Goal: Task Accomplishment & Management: Complete application form

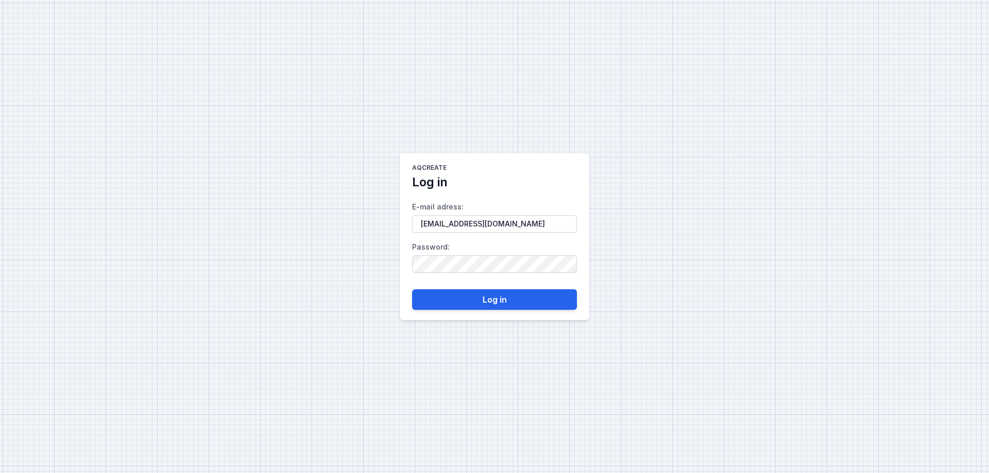
type input "[EMAIL_ADDRESS][DOMAIN_NAME]"
click at [475, 302] on button "Log in" at bounding box center [494, 299] width 165 height 21
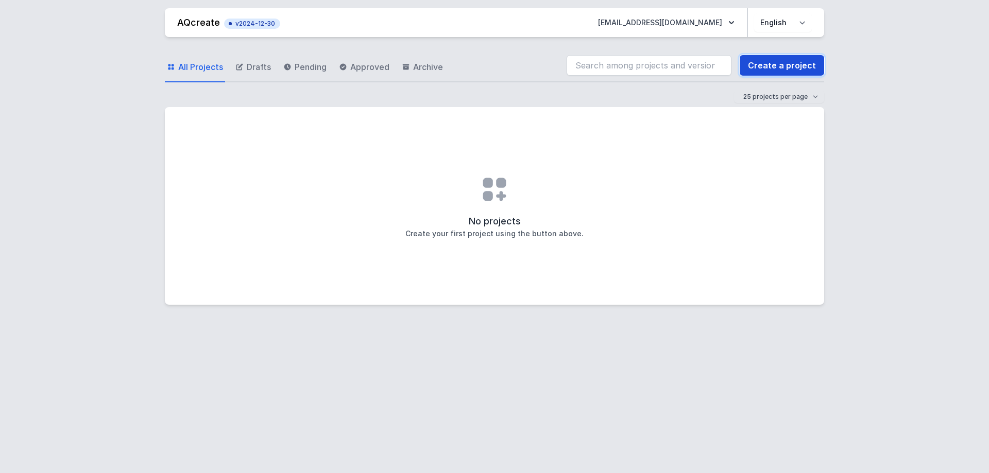
click at [777, 67] on link "Create a project" at bounding box center [782, 65] width 84 height 21
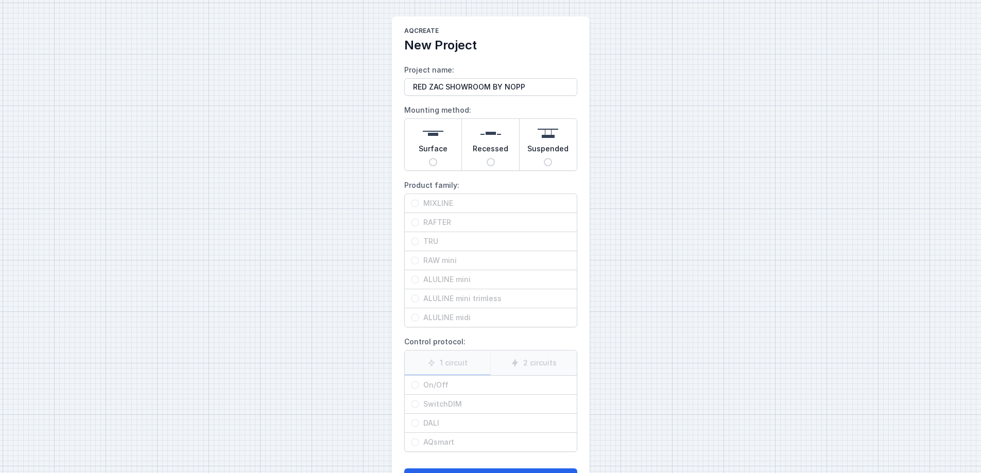
type input "RED ZAC SHOWROOM BY NOPP"
click at [429, 141] on img at bounding box center [433, 133] width 21 height 21
click at [429, 158] on input "Surface" at bounding box center [433, 162] width 8 height 8
radio input "true"
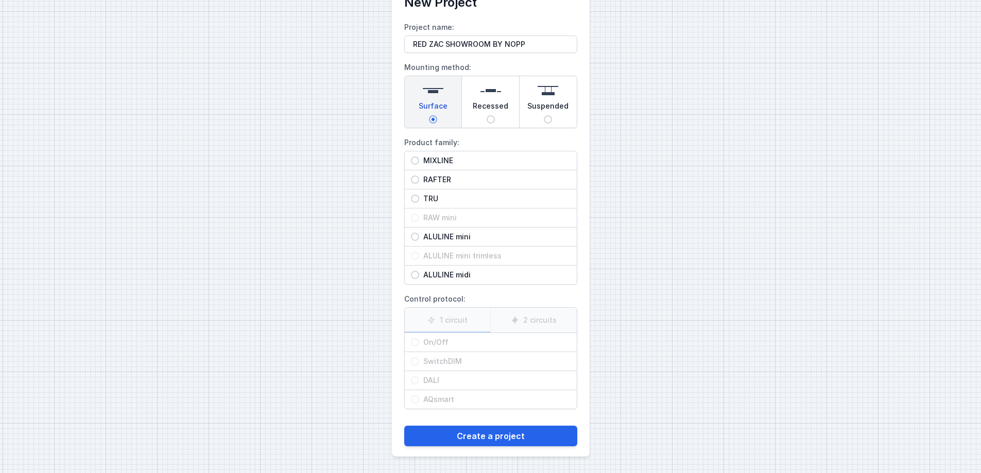
click at [451, 236] on span "ALULINE mini" at bounding box center [494, 237] width 151 height 10
click at [419, 236] on input "ALULINE mini" at bounding box center [415, 237] width 8 height 8
radio input "true"
click at [421, 378] on label "DALI" at bounding box center [491, 380] width 172 height 19
click at [415, 382] on label "DALI" at bounding box center [491, 380] width 172 height 19
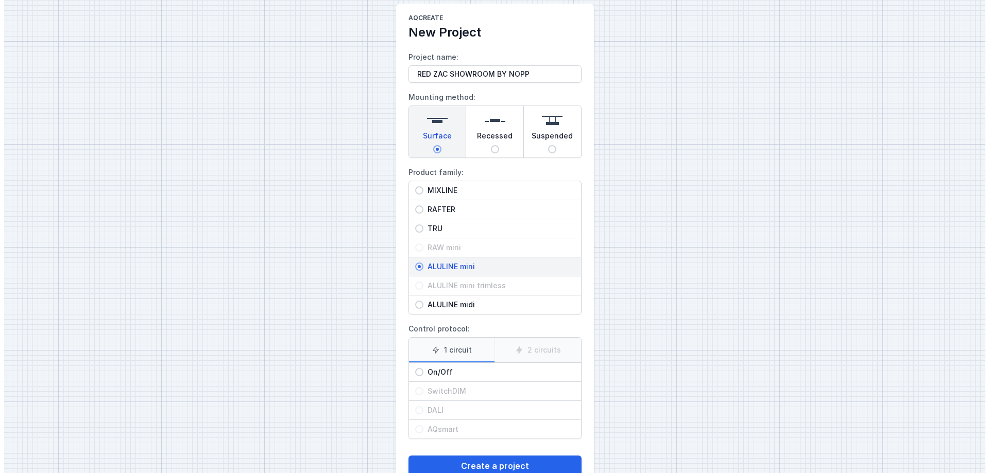
scroll to position [0, 0]
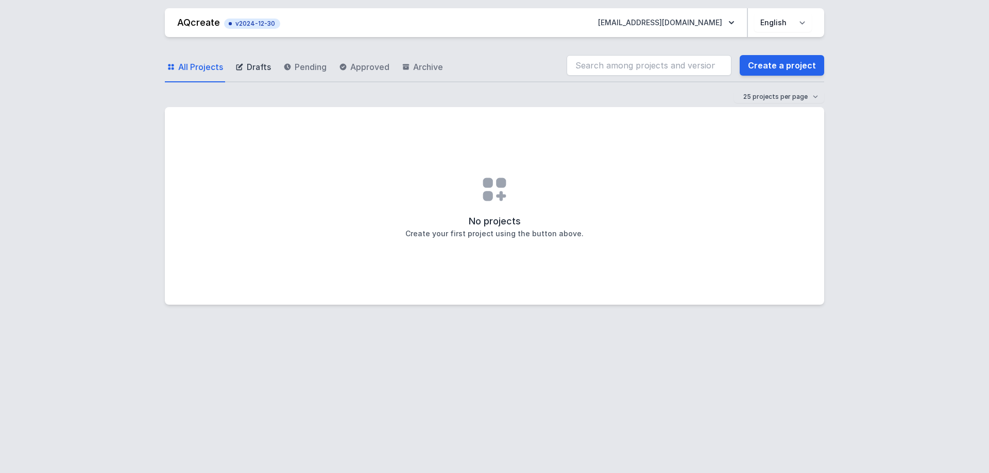
click at [240, 64] on icon at bounding box center [239, 67] width 8 height 8
click at [302, 65] on span "Pending" at bounding box center [311, 67] width 32 height 12
click at [361, 66] on span "Approved" at bounding box center [369, 67] width 39 height 12
click at [433, 70] on span "Archive" at bounding box center [428, 67] width 30 height 12
click at [800, 25] on select "Polski English" at bounding box center [783, 22] width 58 height 19
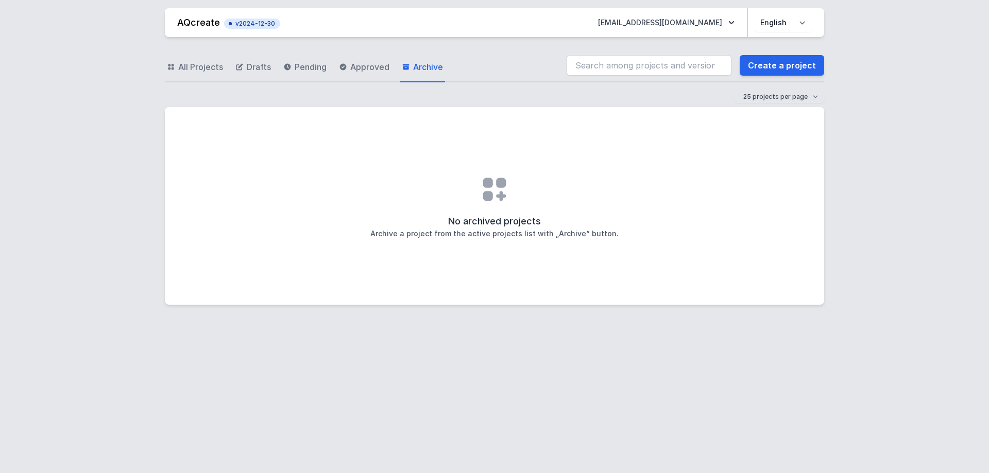
click at [507, 161] on div "No archived projects Archive a project from the active projects list with „Arch…" at bounding box center [494, 206] width 659 height 198
click at [814, 96] on select "25 projects per page 50 projects per page 100 projects per page" at bounding box center [779, 97] width 90 height 12
